Goal: Information Seeking & Learning: Learn about a topic

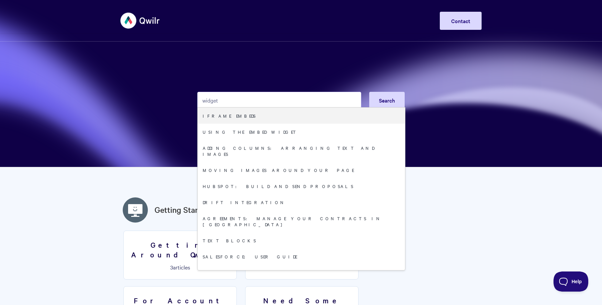
click at [231, 100] on input "widget" at bounding box center [279, 100] width 164 height 17
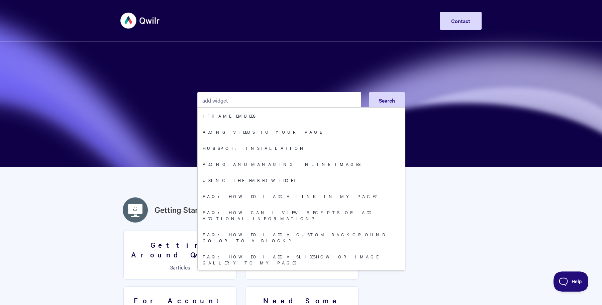
type input "add widget"
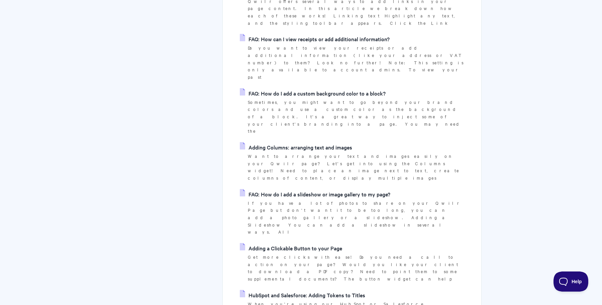
scroll to position [469, 0]
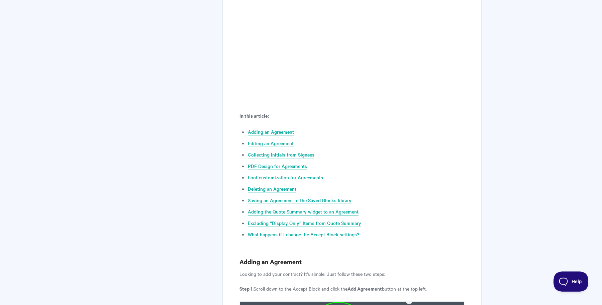
click at [295, 211] on link "Adding the Quote Summary widget to an Agreement" at bounding box center [303, 211] width 111 height 7
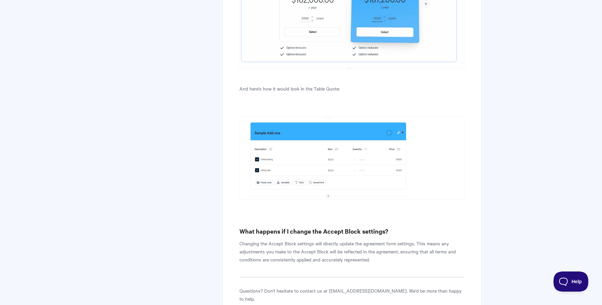
scroll to position [5265, 0]
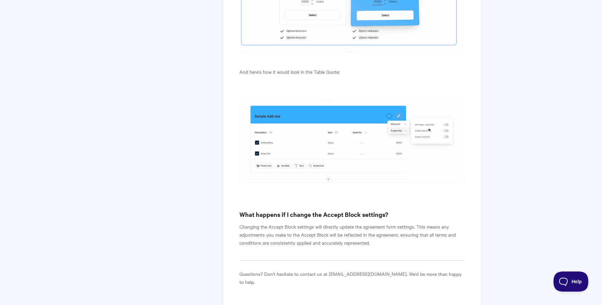
scroll to position [268, 0]
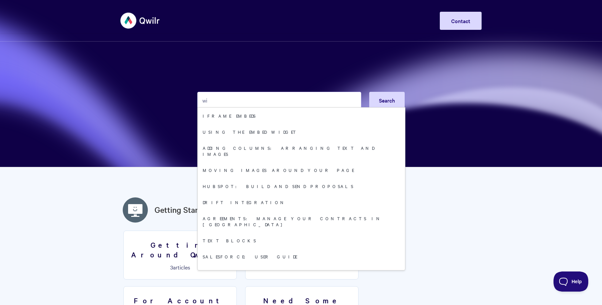
type input "w"
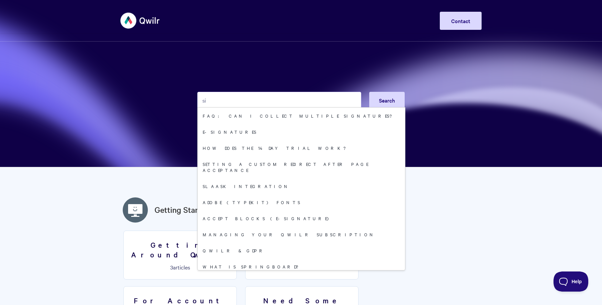
type input "s"
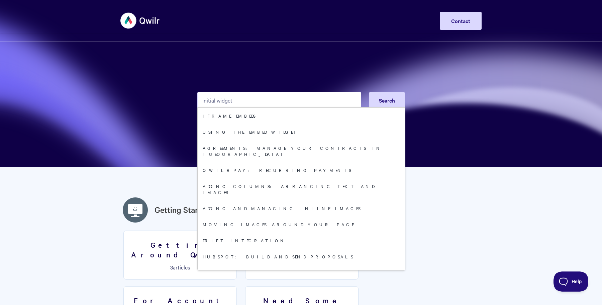
type input "initial widget"
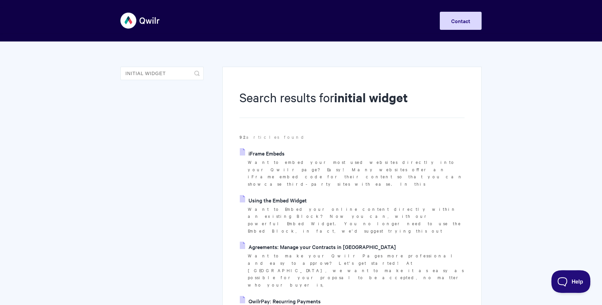
click at [559, 279] on span "Help" at bounding box center [569, 279] width 35 height 5
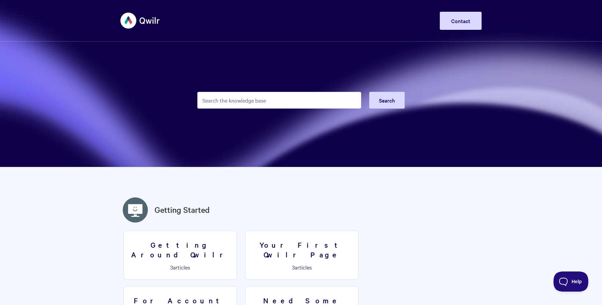
click at [276, 101] on input "Search the knowledge base" at bounding box center [279, 100] width 164 height 17
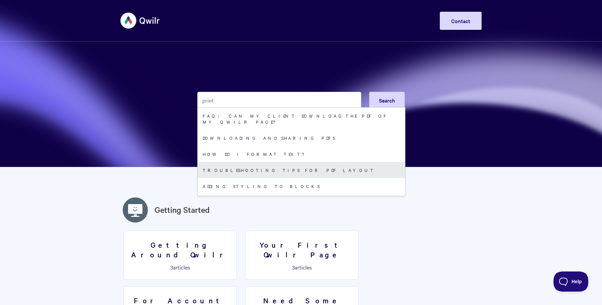
type input "print"
click at [270, 165] on link "Troubleshooting tips for PDF layout" at bounding box center [301, 170] width 207 height 16
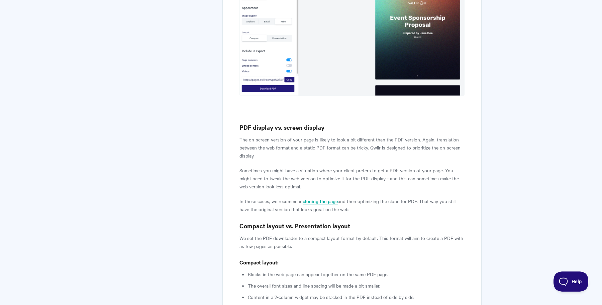
scroll to position [803, 0]
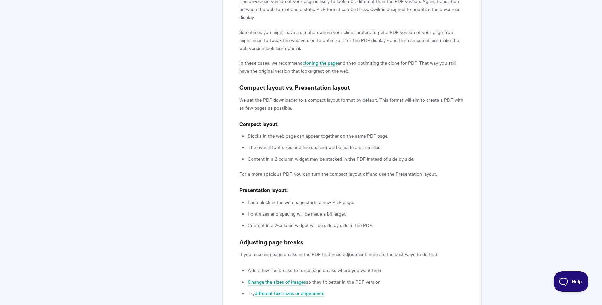
click at [325, 250] on p "If you're seeing page breaks in the PDF that need adjustment, here are the best…" at bounding box center [352, 254] width 225 height 8
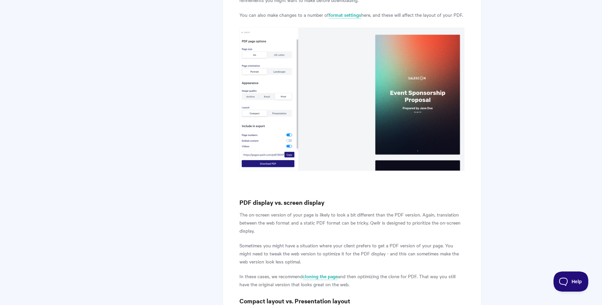
scroll to position [493, 0]
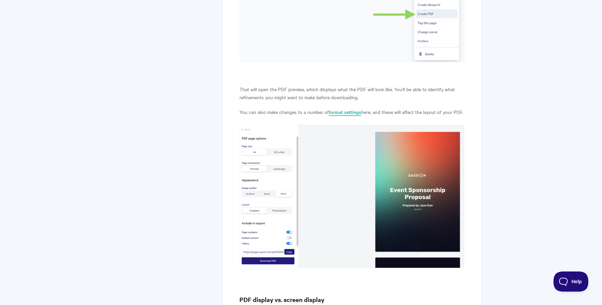
click at [340, 108] on link "format settings" at bounding box center [345, 111] width 32 height 7
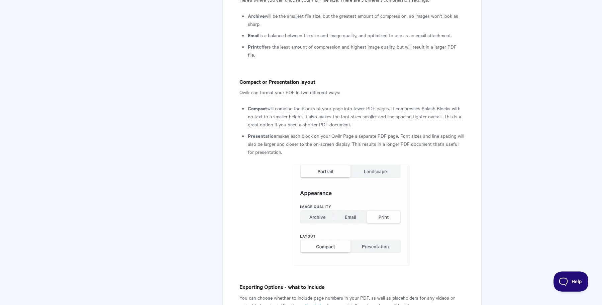
scroll to position [953, 0]
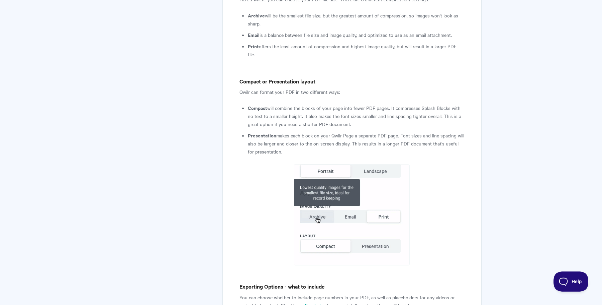
click at [472, 202] on div "Downloading and sharing PDFs In this article we will look at how to convert and…" at bounding box center [352, 197] width 259 height 2167
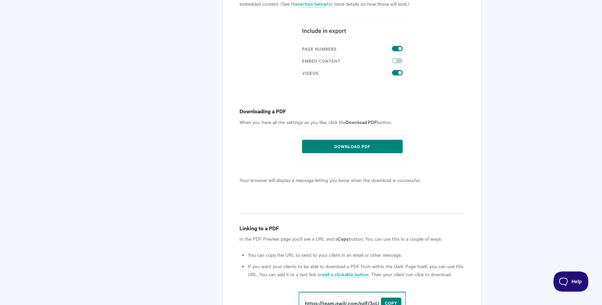
scroll to position [1388, 0]
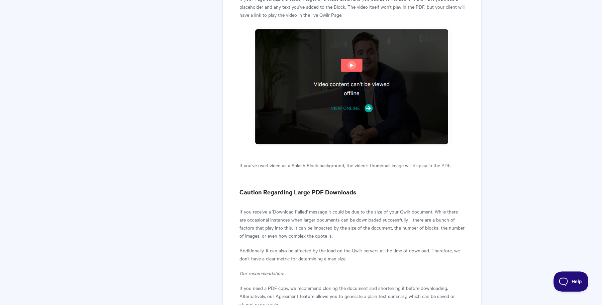
scroll to position [1957, 0]
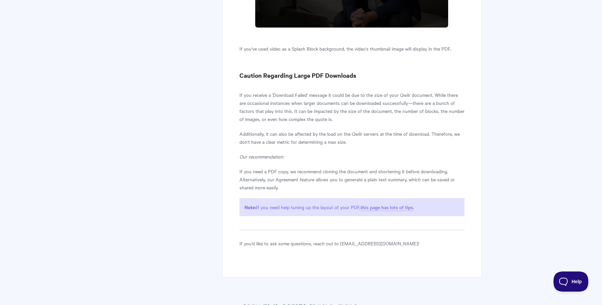
click at [277, 137] on p "Additionally, it can also be affected by the load on the Qwilr servers at the t…" at bounding box center [352, 138] width 225 height 16
